Goal: Task Accomplishment & Management: Manage account settings

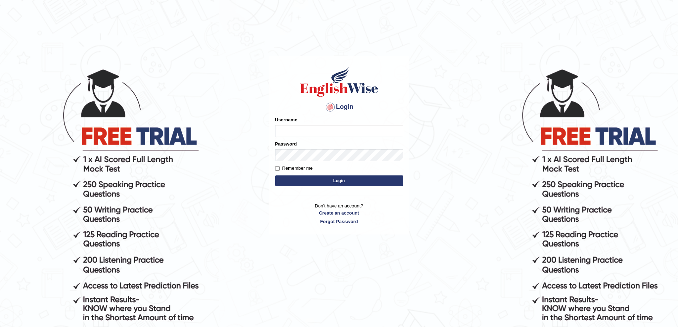
click at [287, 133] on input "Username" at bounding box center [339, 131] width 128 height 12
type input "vkogo39@gmail.com"
click at [275, 175] on button "Login" at bounding box center [339, 180] width 128 height 11
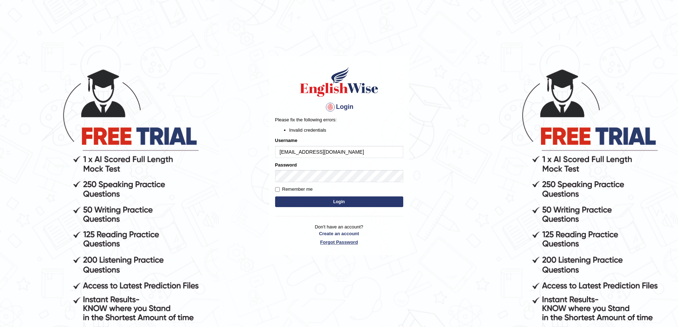
click at [341, 241] on link "Forgot Password" at bounding box center [339, 242] width 128 height 7
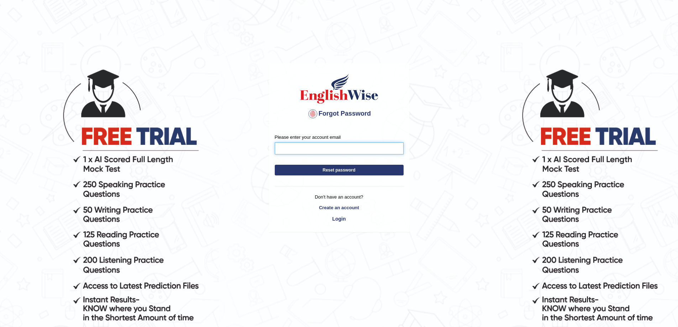
click at [293, 152] on input "Please enter your account email" at bounding box center [339, 148] width 129 height 12
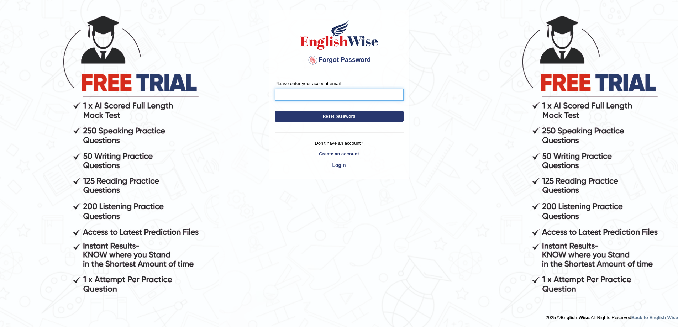
scroll to position [54, 0]
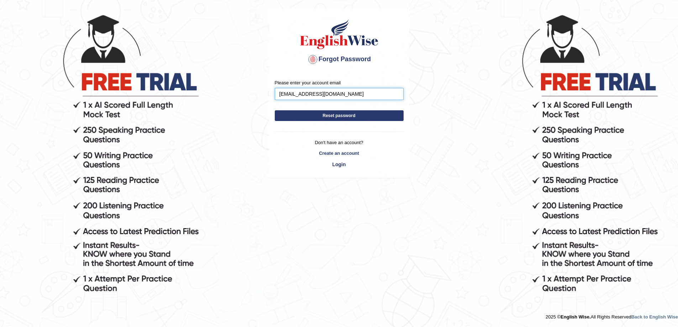
type input "vkogo39@gmail.com"
click at [317, 114] on button "Reset password" at bounding box center [339, 115] width 129 height 11
